Goal: Information Seeking & Learning: Find specific page/section

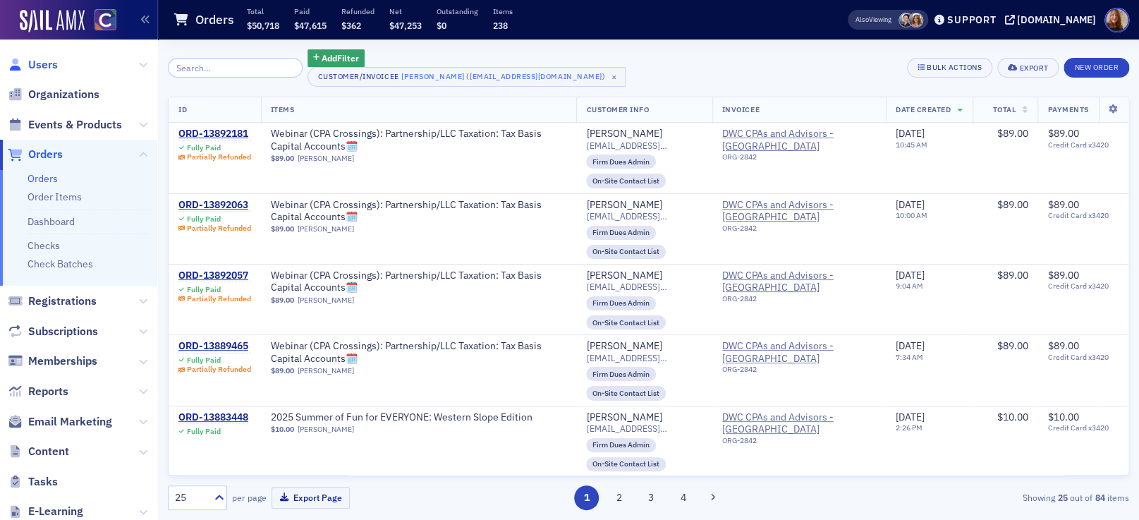
click at [49, 68] on span "Users" at bounding box center [43, 65] width 30 height 16
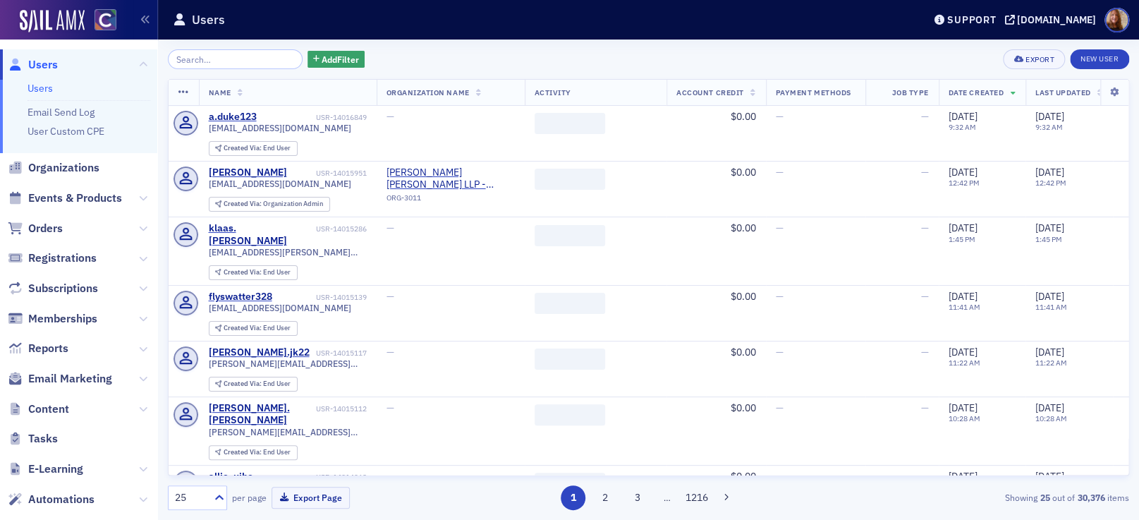
click at [228, 65] on input "search" at bounding box center [235, 59] width 135 height 20
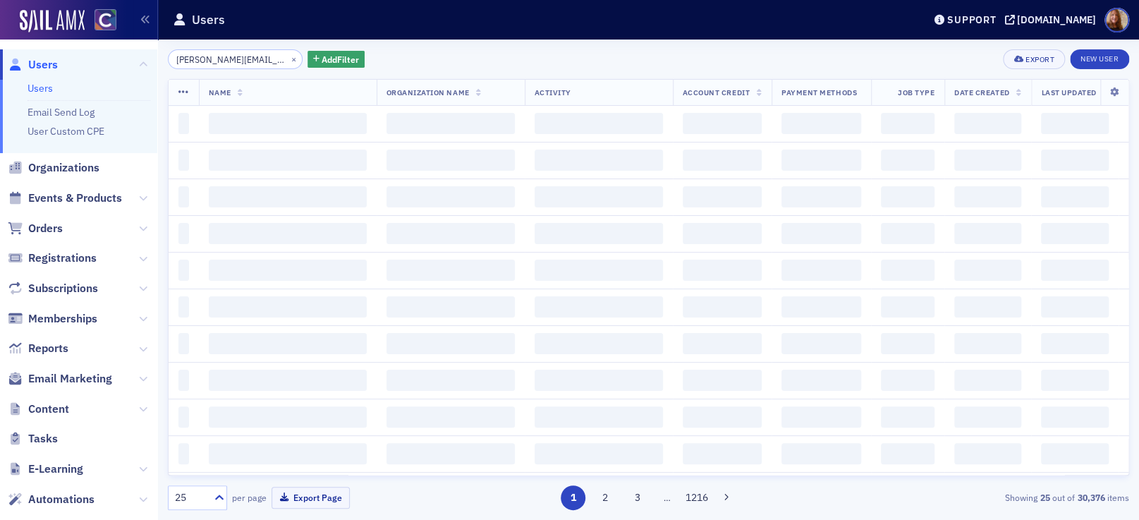
scroll to position [0, 24]
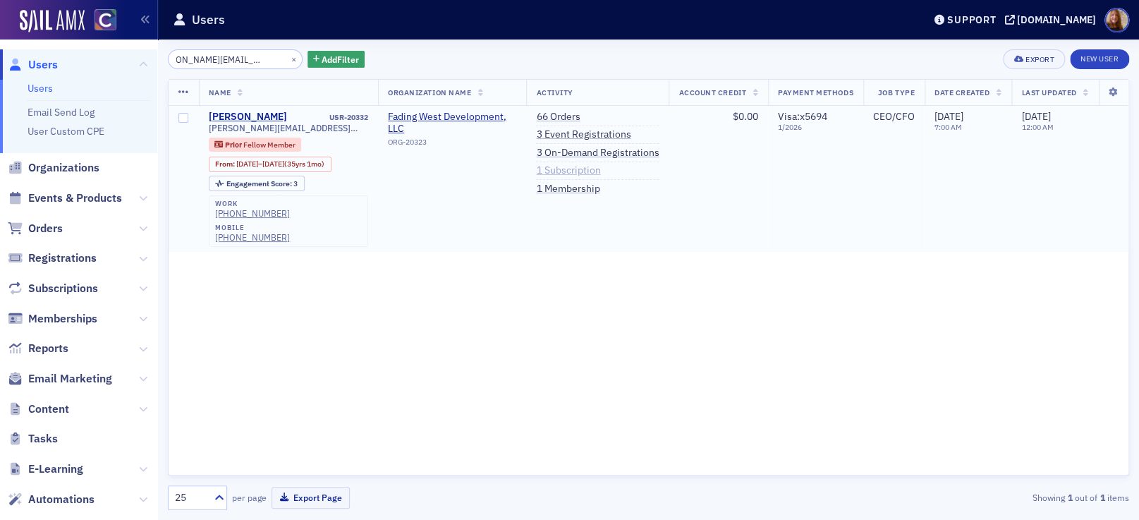
type input "[PERSON_NAME][EMAIL_ADDRESS][DOMAIN_NAME]"
click at [567, 174] on link "1 Subscription" at bounding box center [568, 170] width 64 height 13
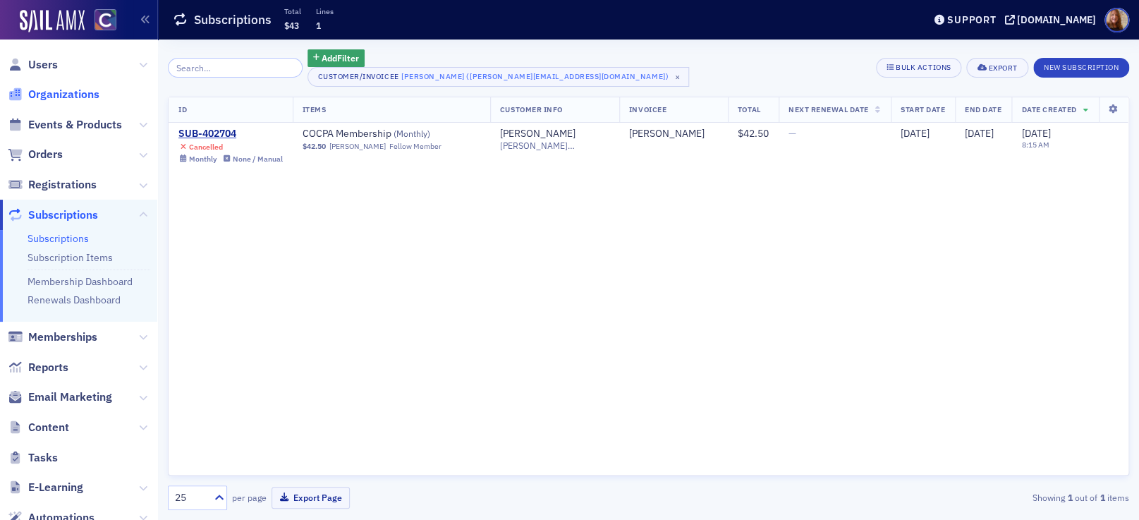
click at [54, 93] on span "Organizations" at bounding box center [63, 95] width 71 height 16
drag, startPoint x: 40, startPoint y: 135, endPoint x: 47, endPoint y: 129, distance: 9.0
click at [40, 135] on span "Events & Products" at bounding box center [78, 124] width 157 height 30
click at [52, 123] on span "Events & Products" at bounding box center [75, 125] width 94 height 16
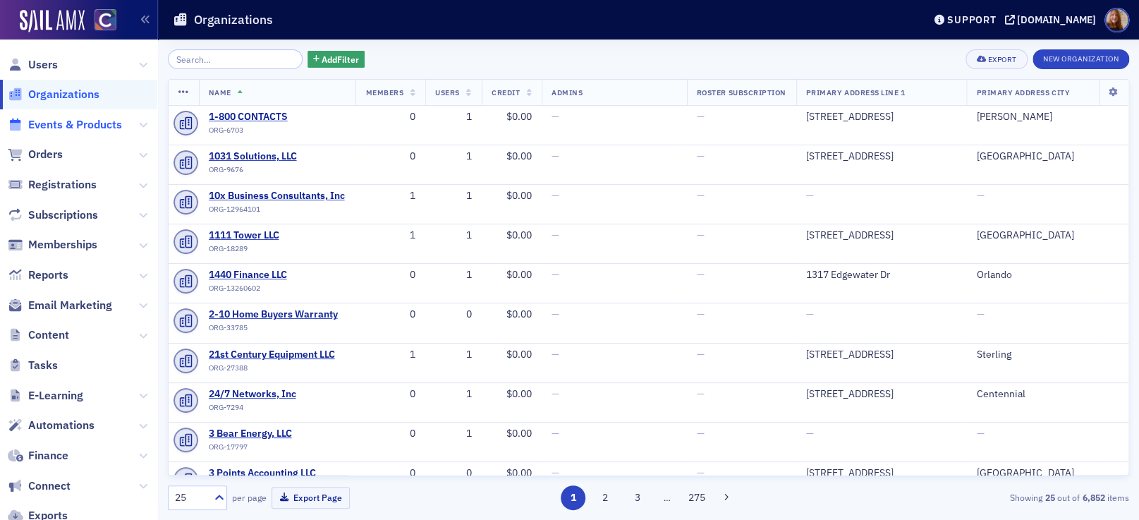
click at [53, 123] on span "Events & Products" at bounding box center [75, 125] width 94 height 16
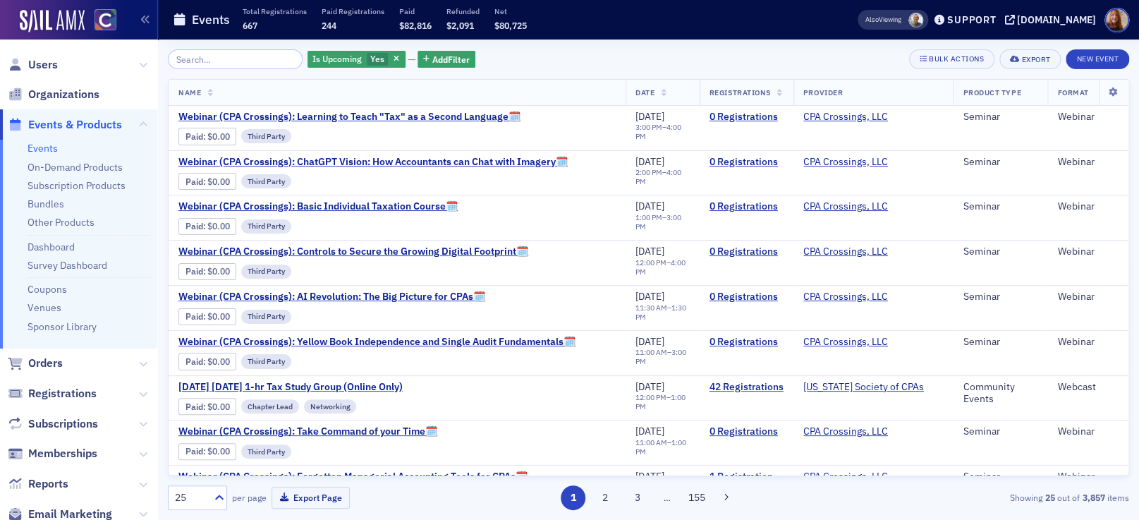
click at [210, 66] on input "search" at bounding box center [235, 59] width 135 height 20
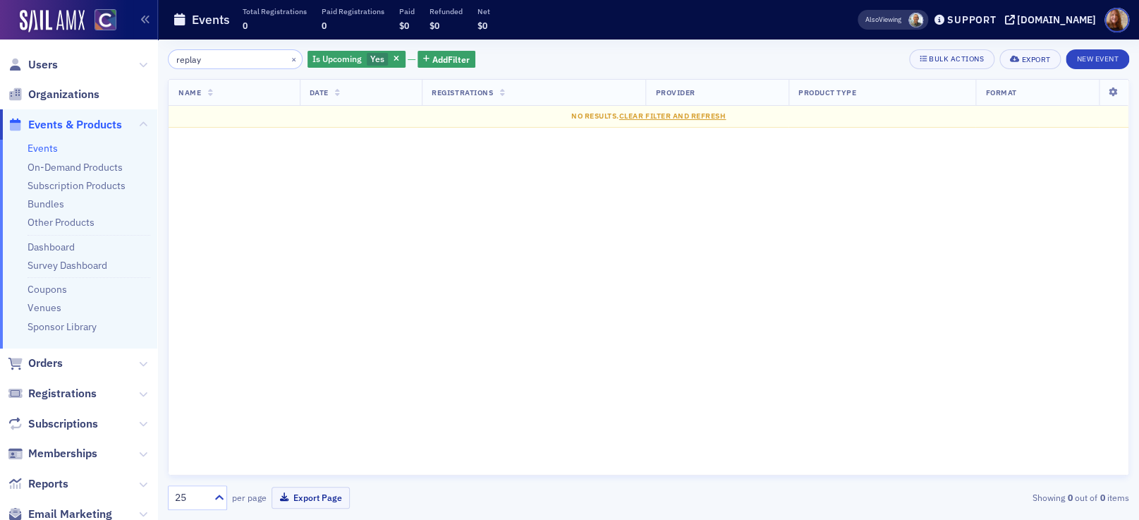
click at [188, 61] on input "replay" at bounding box center [235, 59] width 135 height 20
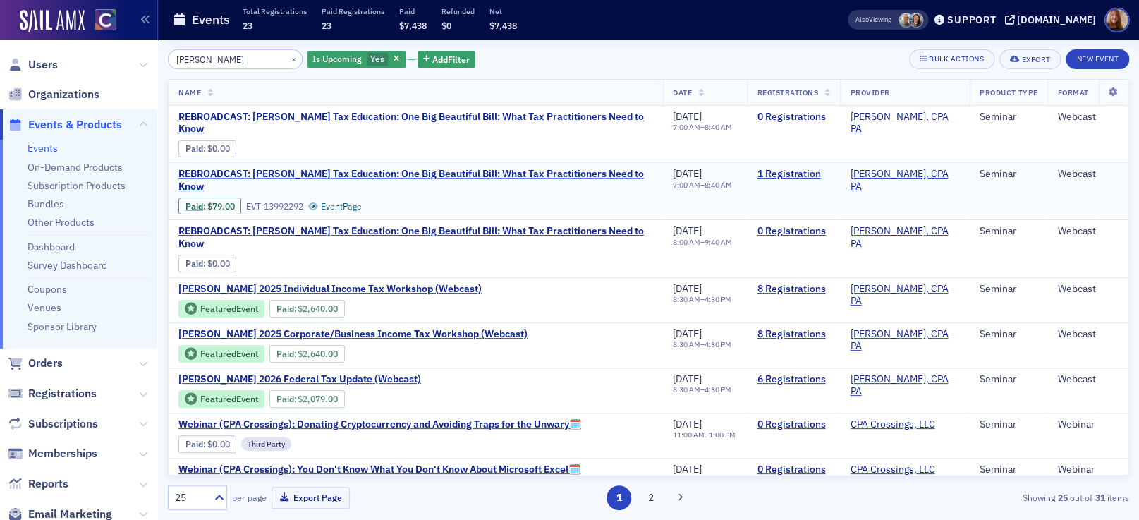
type input "[PERSON_NAME]"
click at [534, 168] on span "REBROADCAST: [PERSON_NAME] Tax Education: One Big Beautiful Bill: What Tax Prac…" at bounding box center [415, 180] width 475 height 25
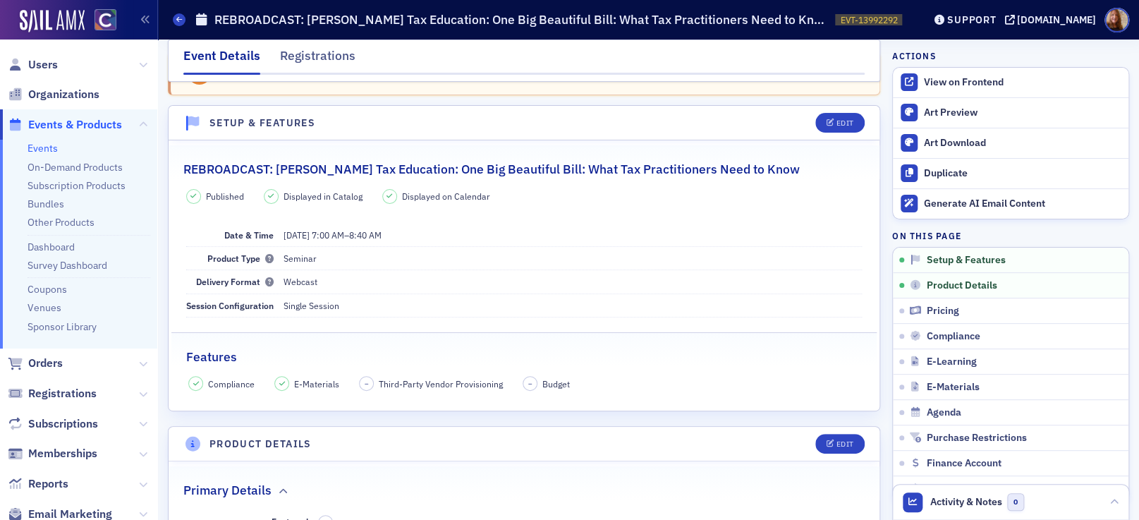
scroll to position [77, 0]
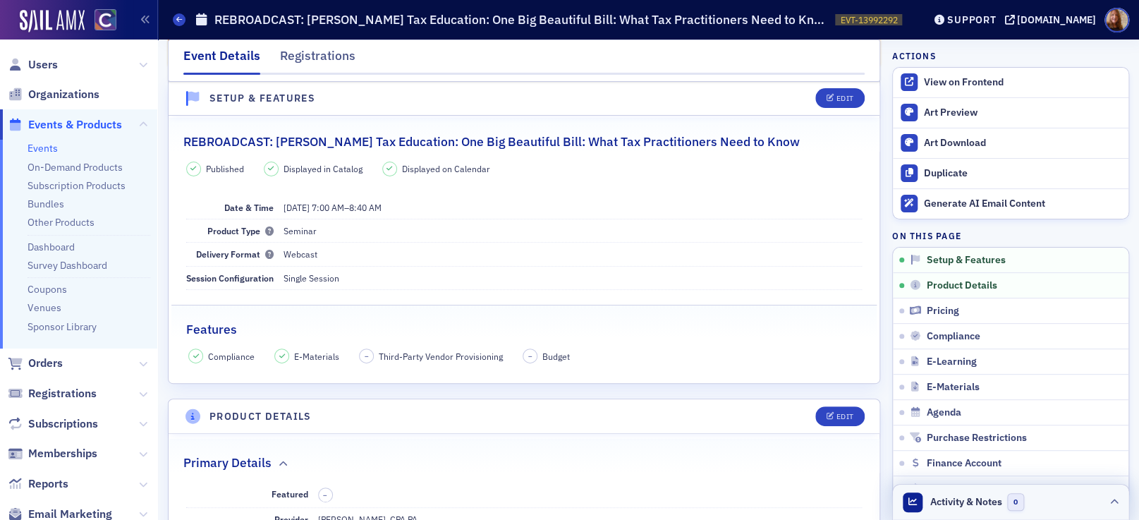
click at [1053, 499] on header "Activity & Notes 0" at bounding box center [1011, 502] width 236 height 35
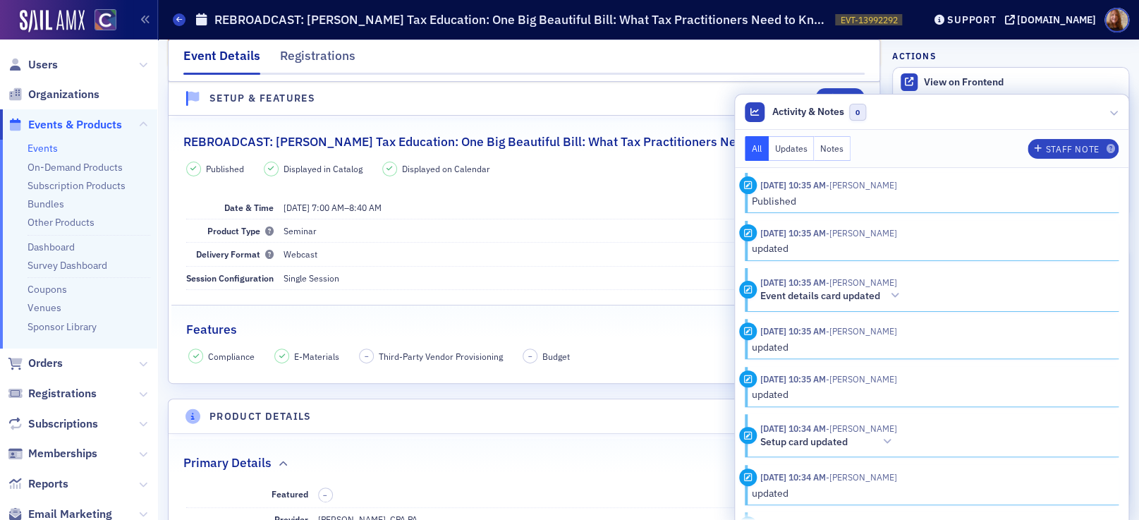
scroll to position [55, 0]
click at [832, 157] on button "Notes" at bounding box center [832, 148] width 37 height 25
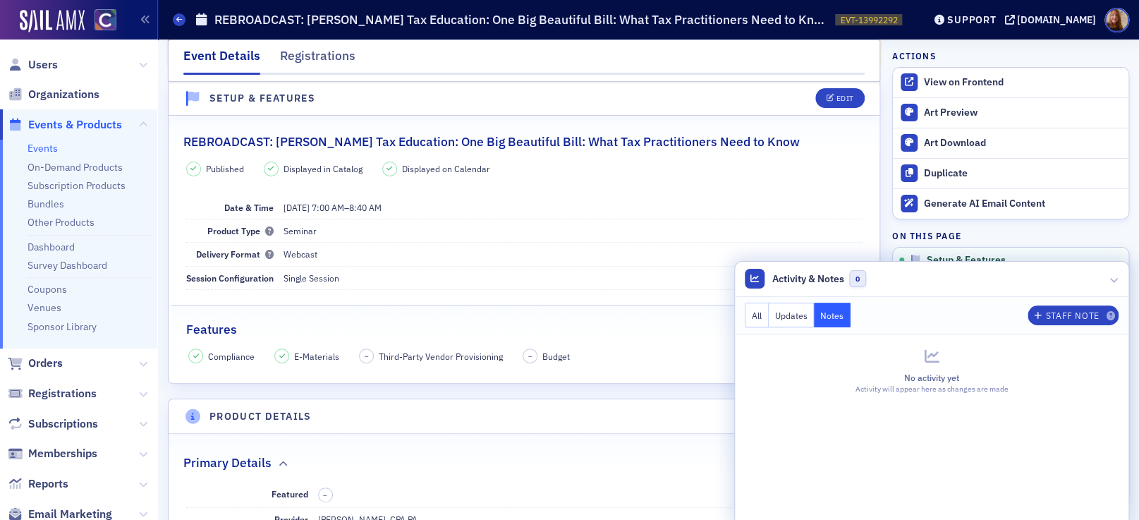
click at [749, 315] on button "All" at bounding box center [757, 315] width 24 height 25
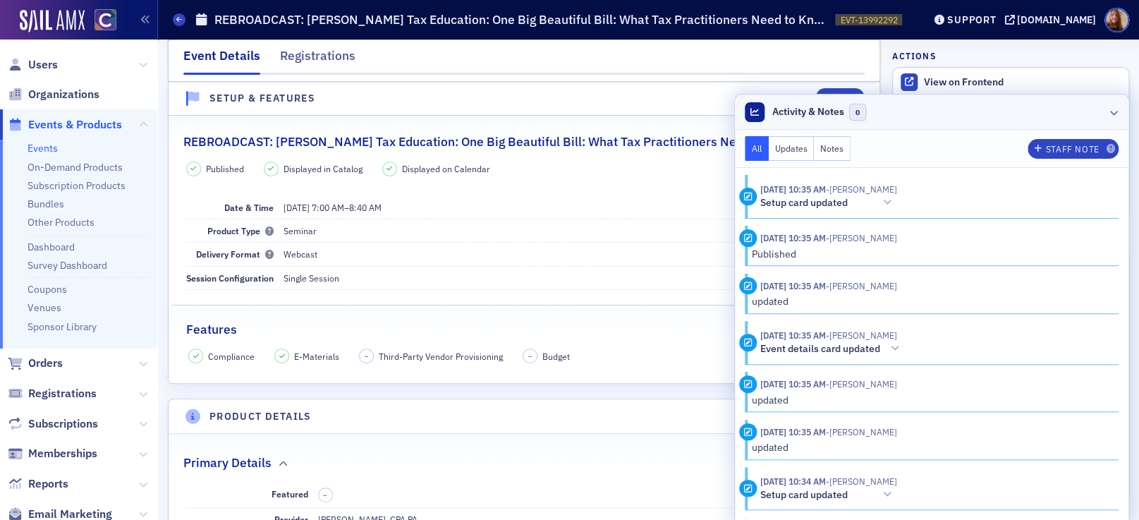
click at [1019, 108] on header "Activity & Notes 0" at bounding box center [932, 112] width 394 height 35
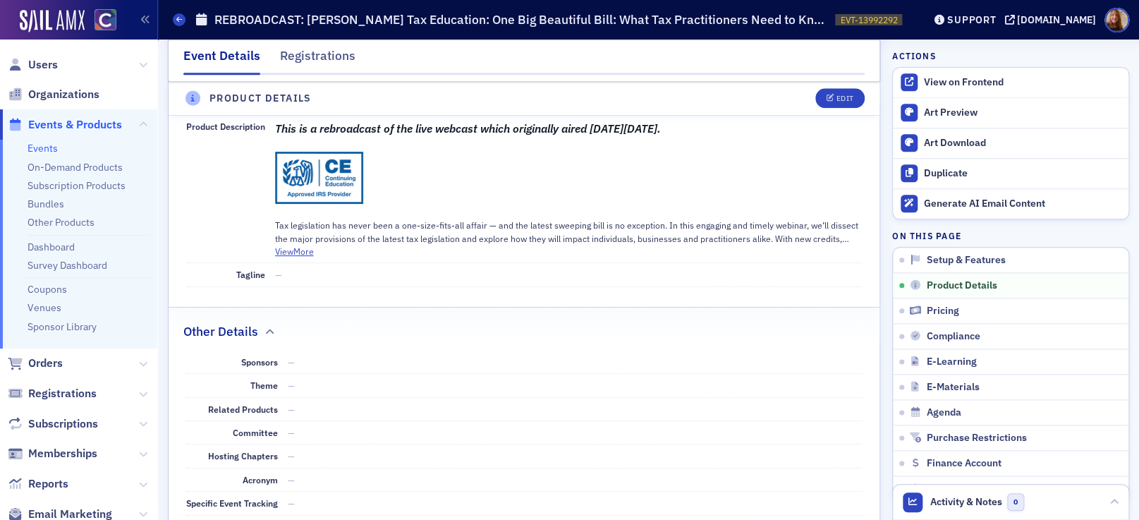
scroll to position [959, 0]
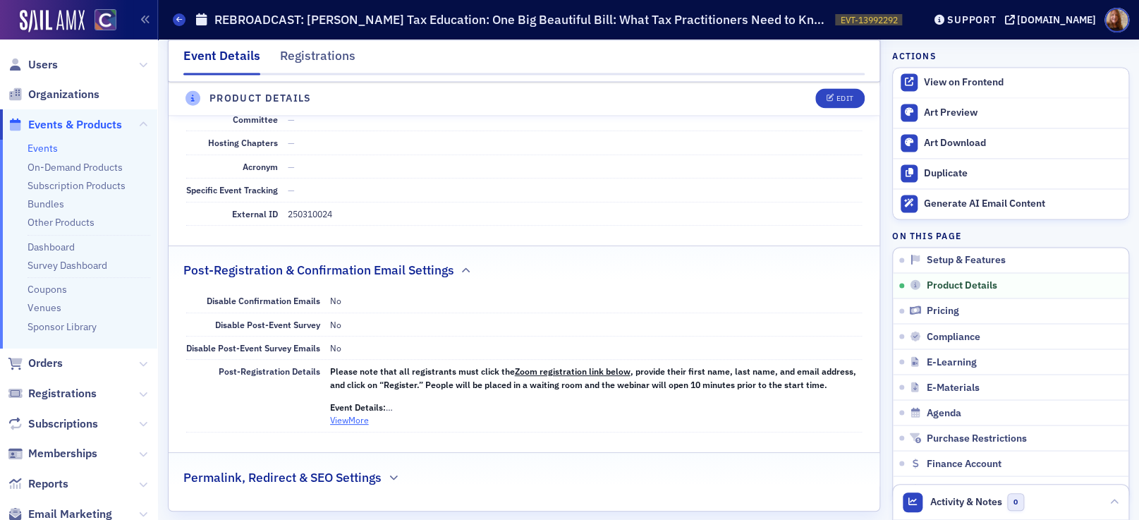
click at [350, 422] on button "View More" at bounding box center [349, 419] width 39 height 13
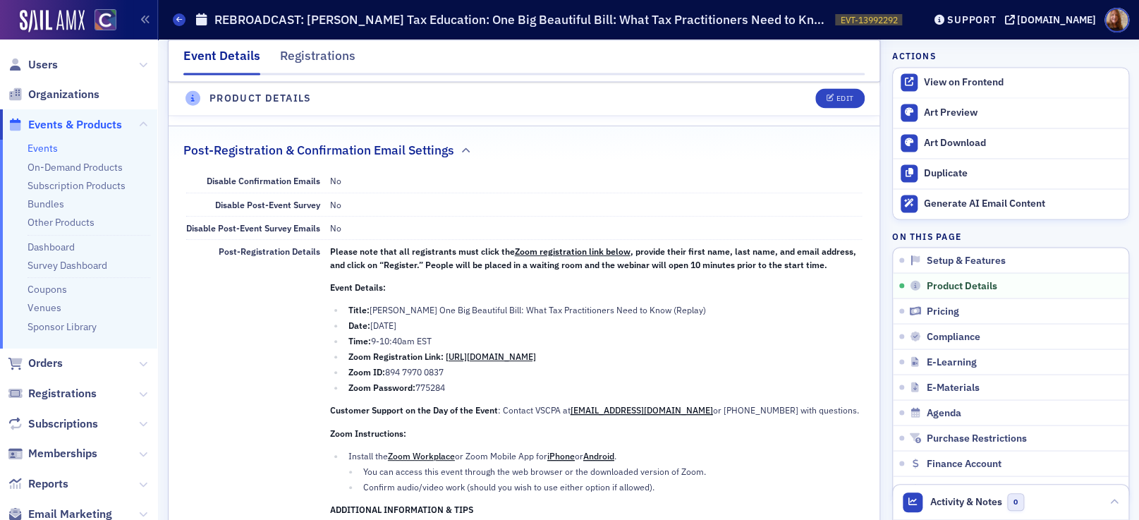
scroll to position [1051, 0]
